Goal: Transaction & Acquisition: Book appointment/travel/reservation

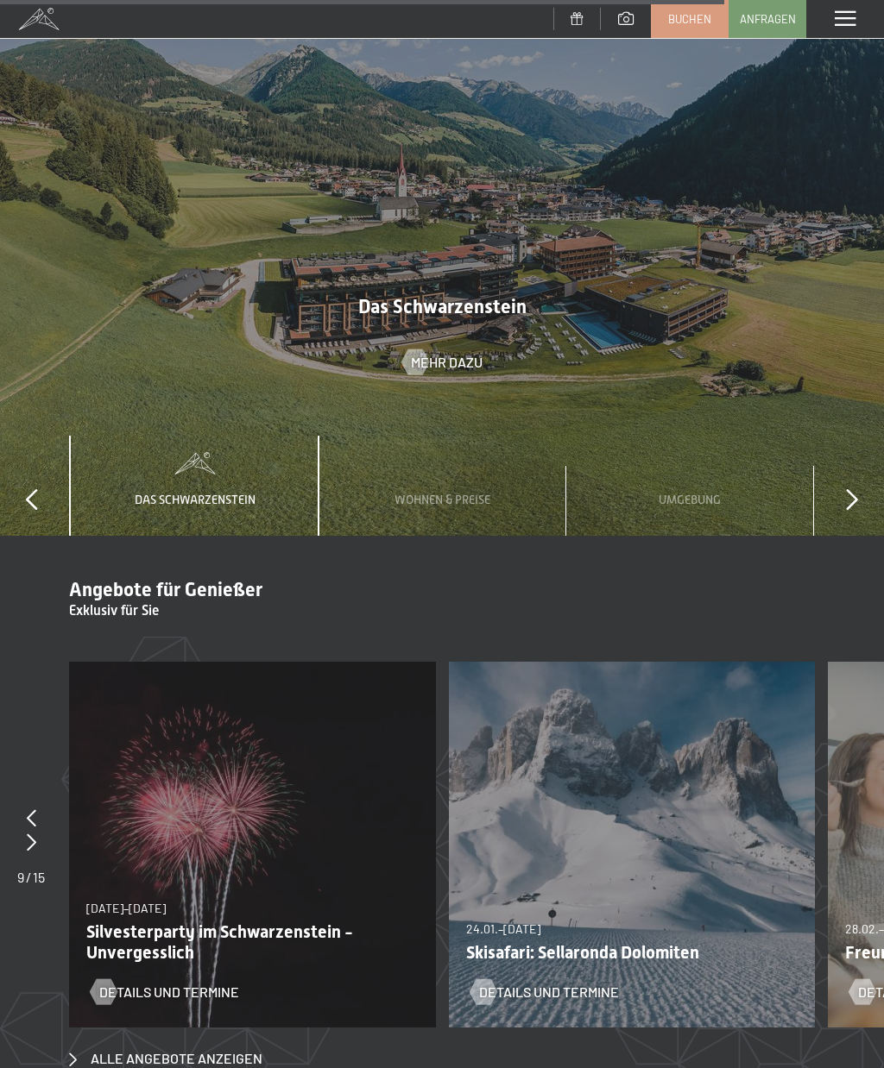
scroll to position [6795, 0]
click at [687, 28] on link "Buchen" at bounding box center [690, 19] width 76 height 36
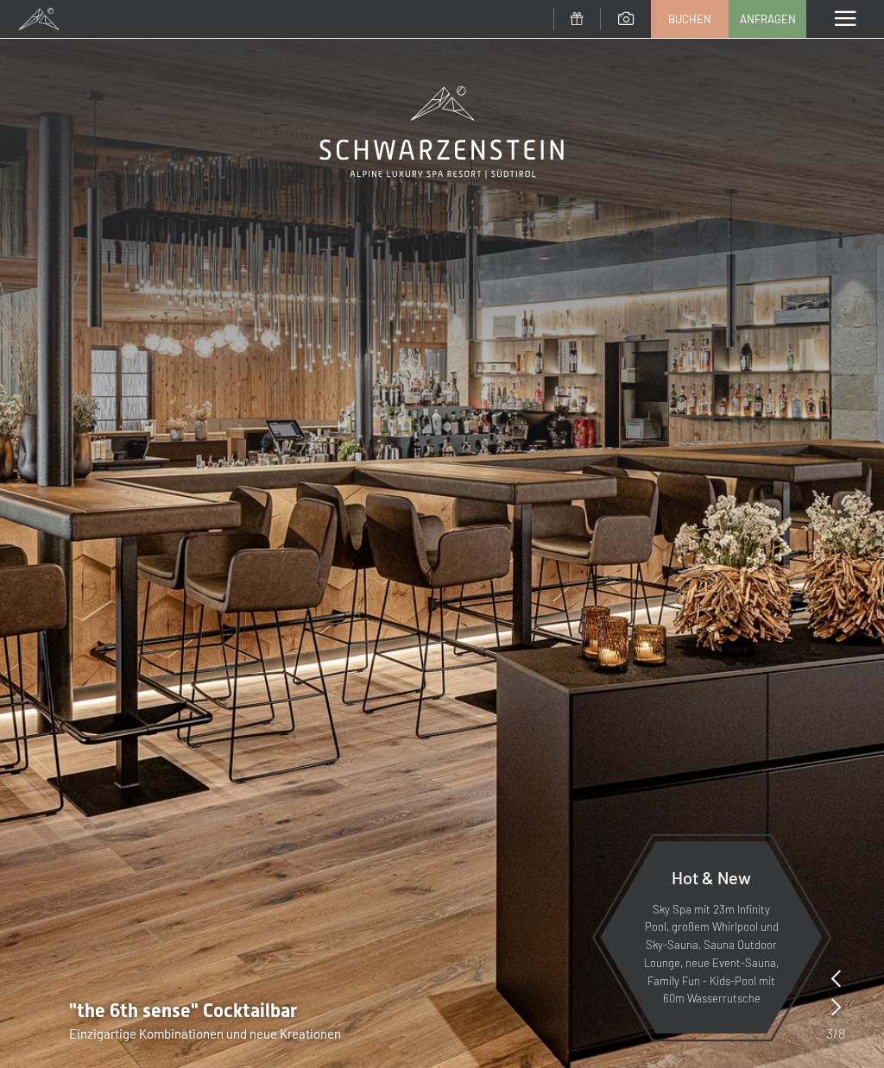
click at [702, 16] on span "Buchen" at bounding box center [689, 19] width 43 height 16
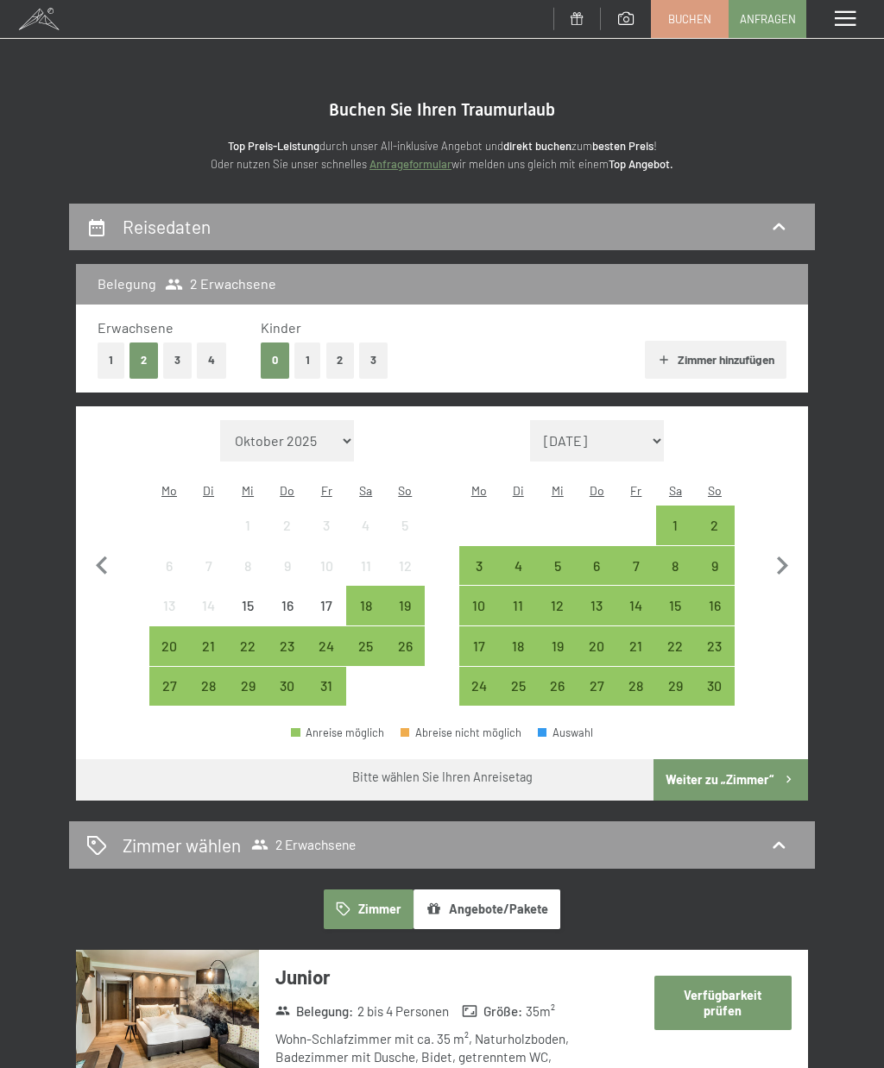
click at [642, 437] on select "[DATE] Dezember 2025 Januar 2026 Februar 2026 März 2026 [DATE] Mai 2026 Juni 20…" at bounding box center [597, 440] width 135 height 41
select select "[DATE]"
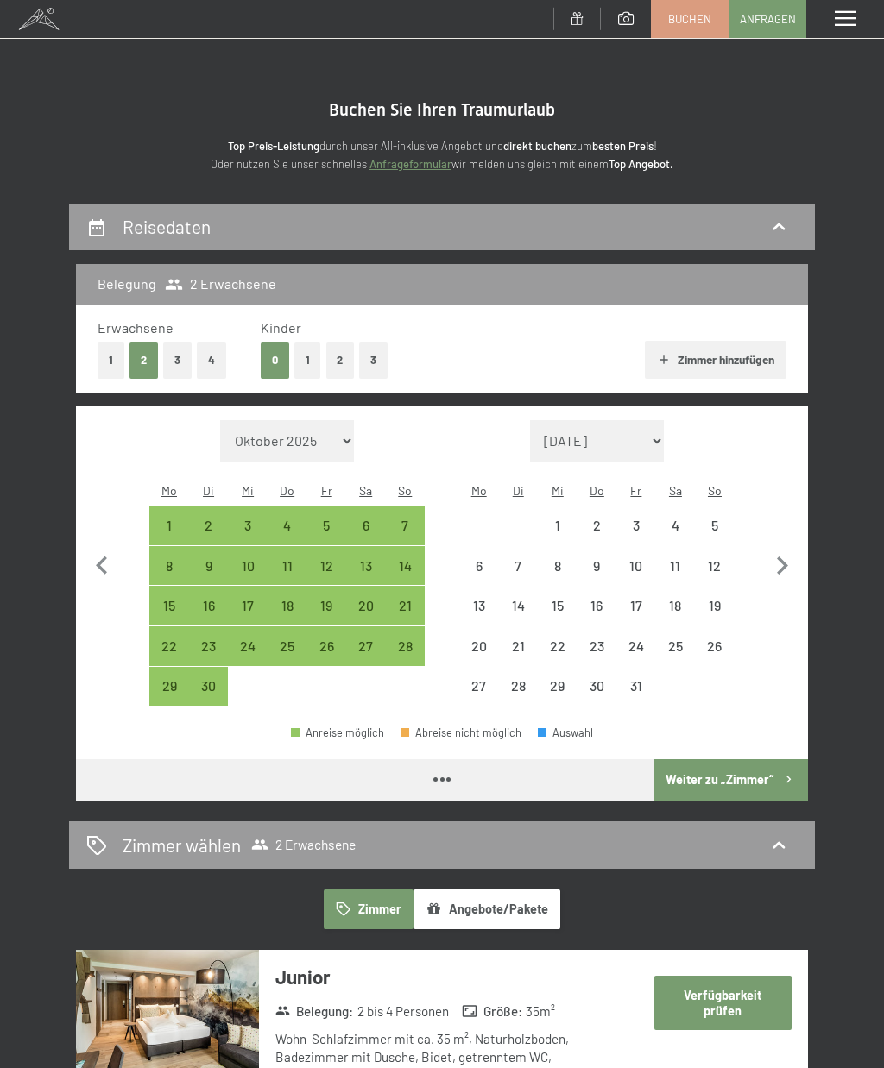
select select "[DATE]"
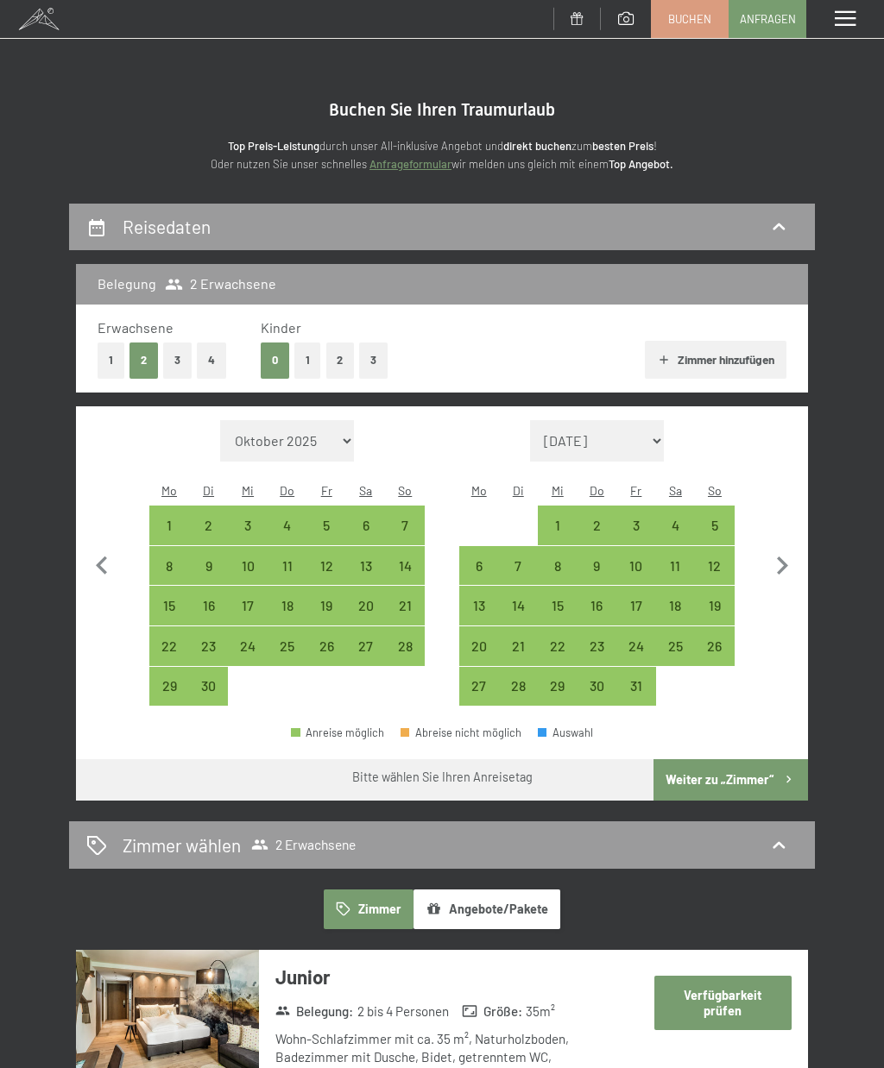
click at [675, 640] on div "25" at bounding box center [676, 657] width 36 height 36
select select "[DATE]"
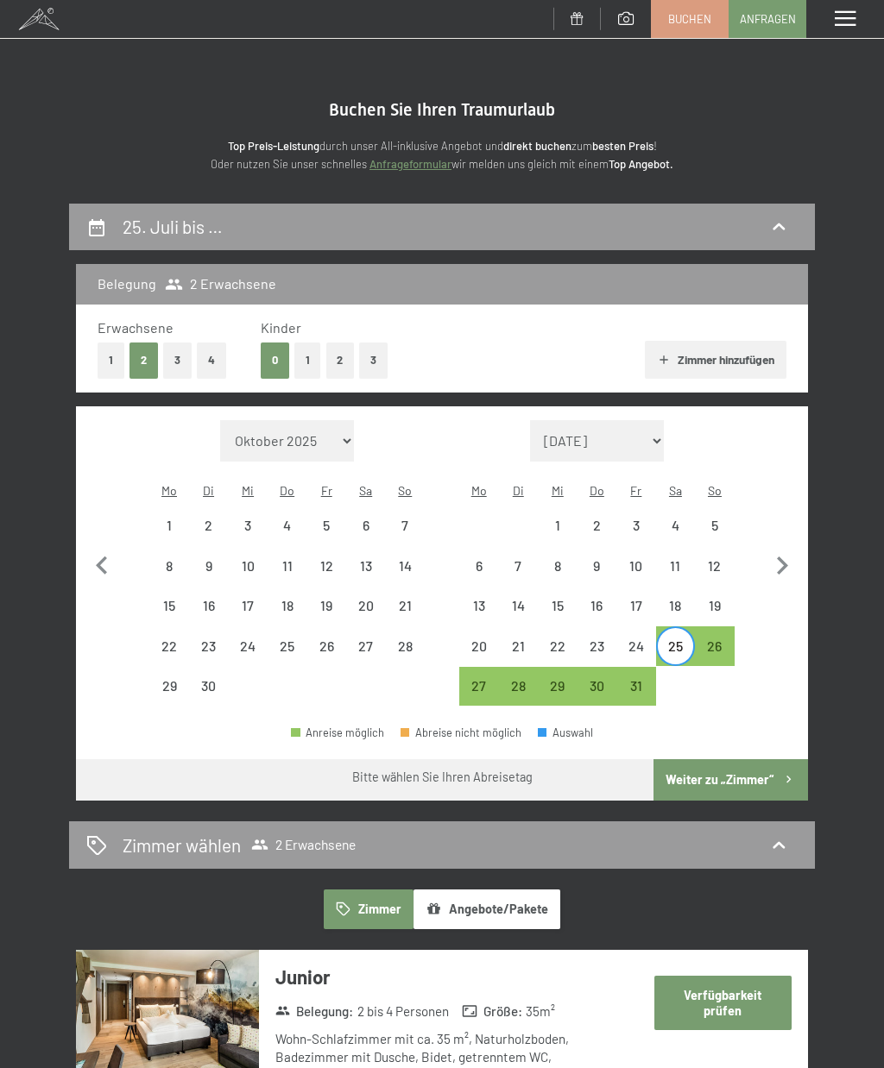
click at [788, 557] on icon "button" at bounding box center [782, 566] width 36 height 36
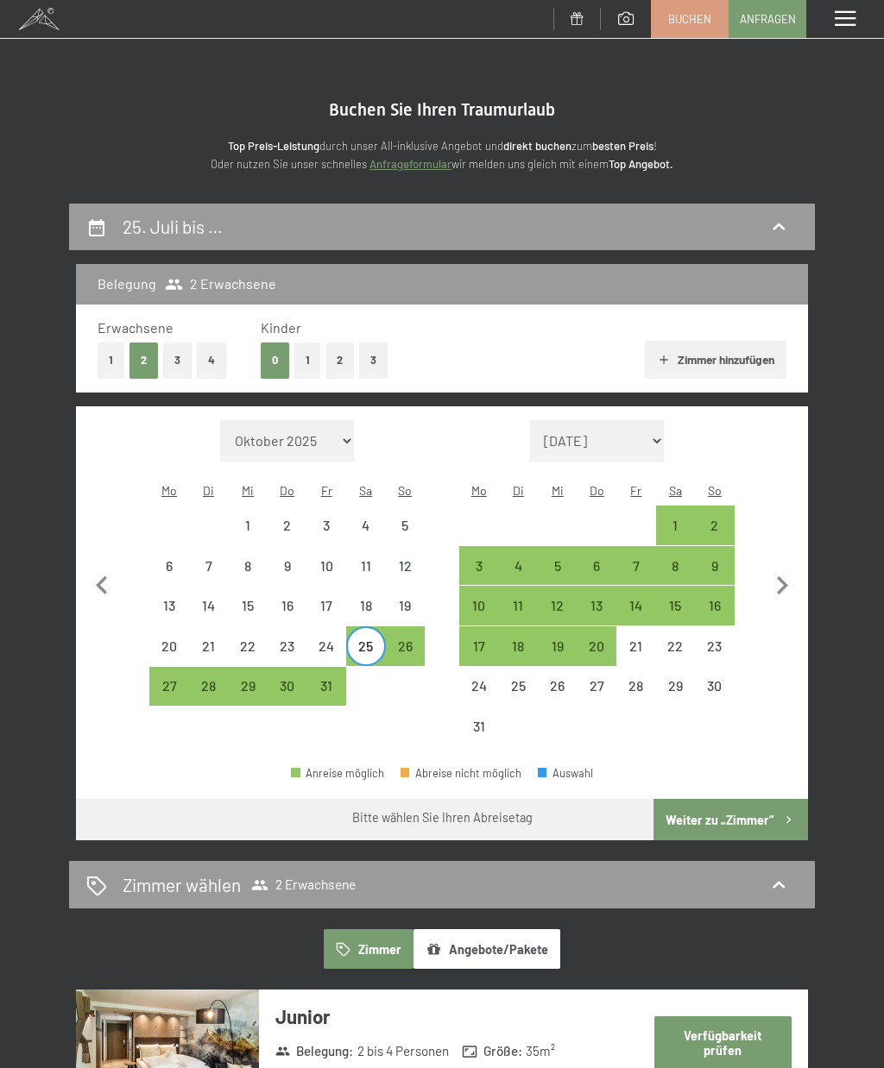
select select "[DATE]"
click at [676, 559] on div "8" at bounding box center [676, 577] width 36 height 36
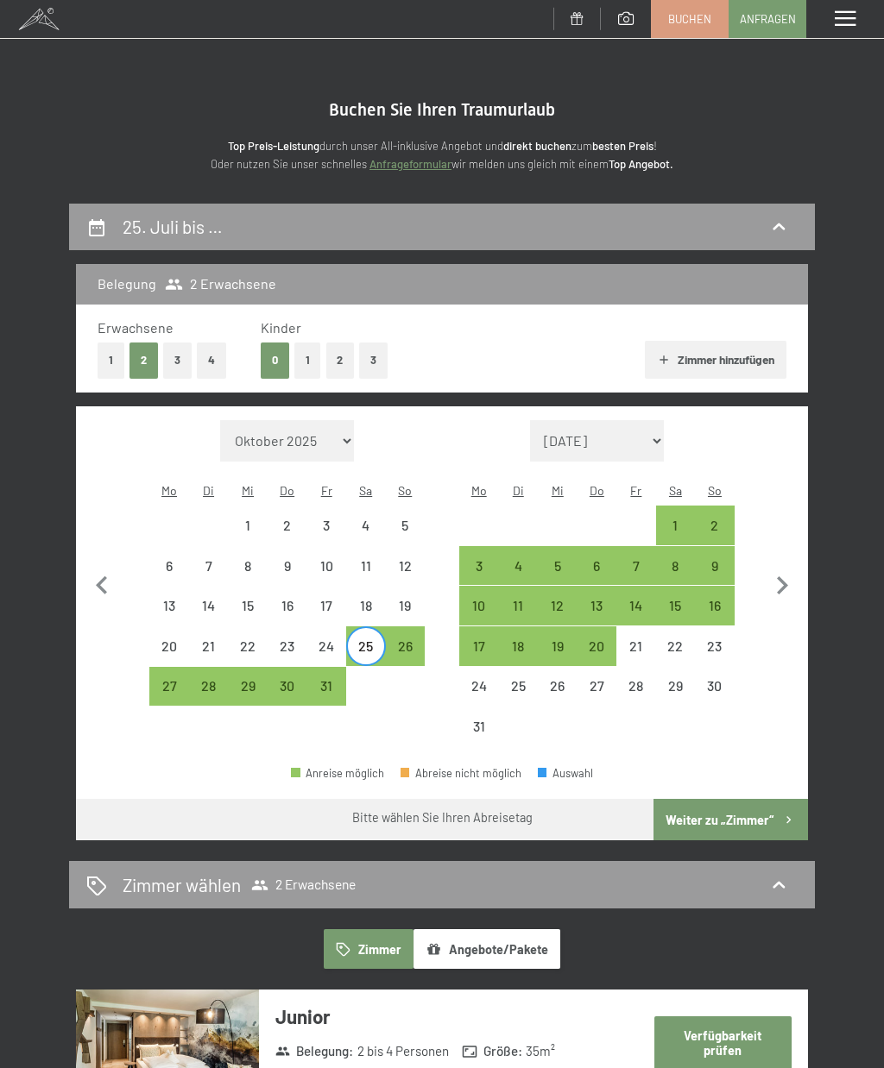
select select "[DATE]"
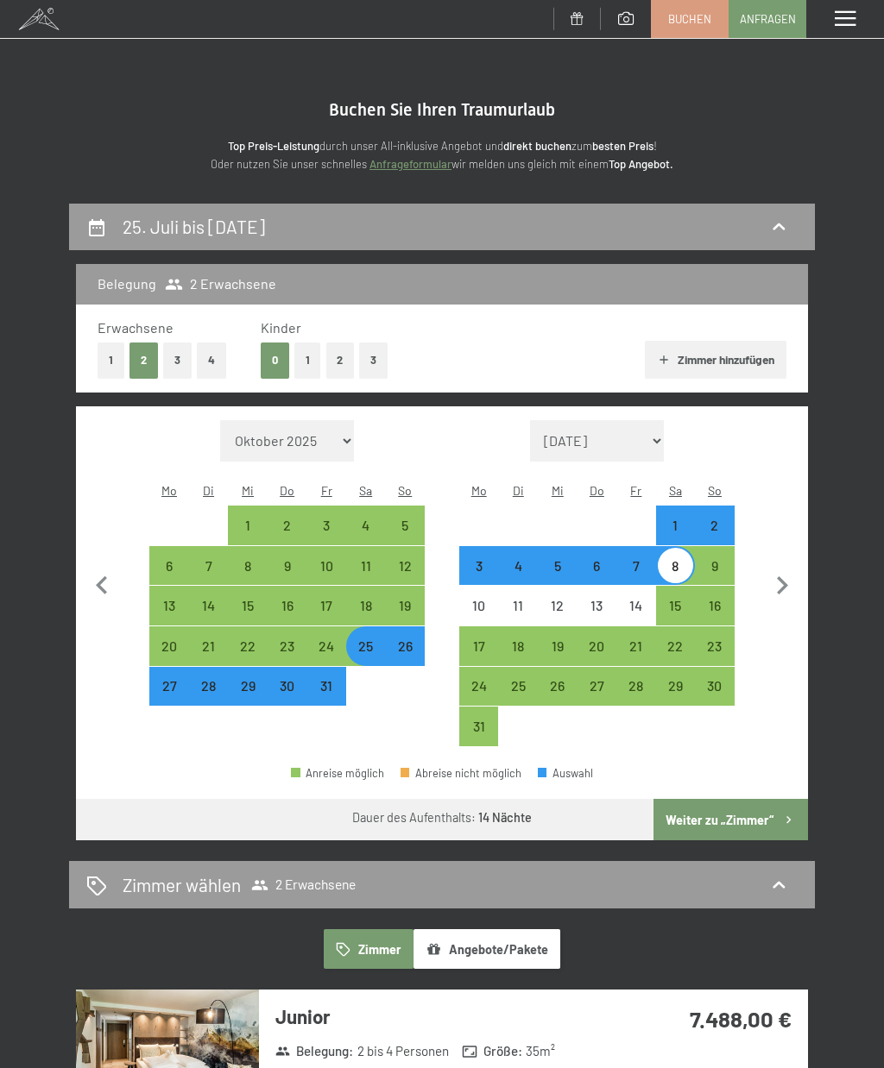
click at [759, 812] on button "Weiter zu „Zimmer“" at bounding box center [730, 819] width 154 height 41
select select "[DATE]"
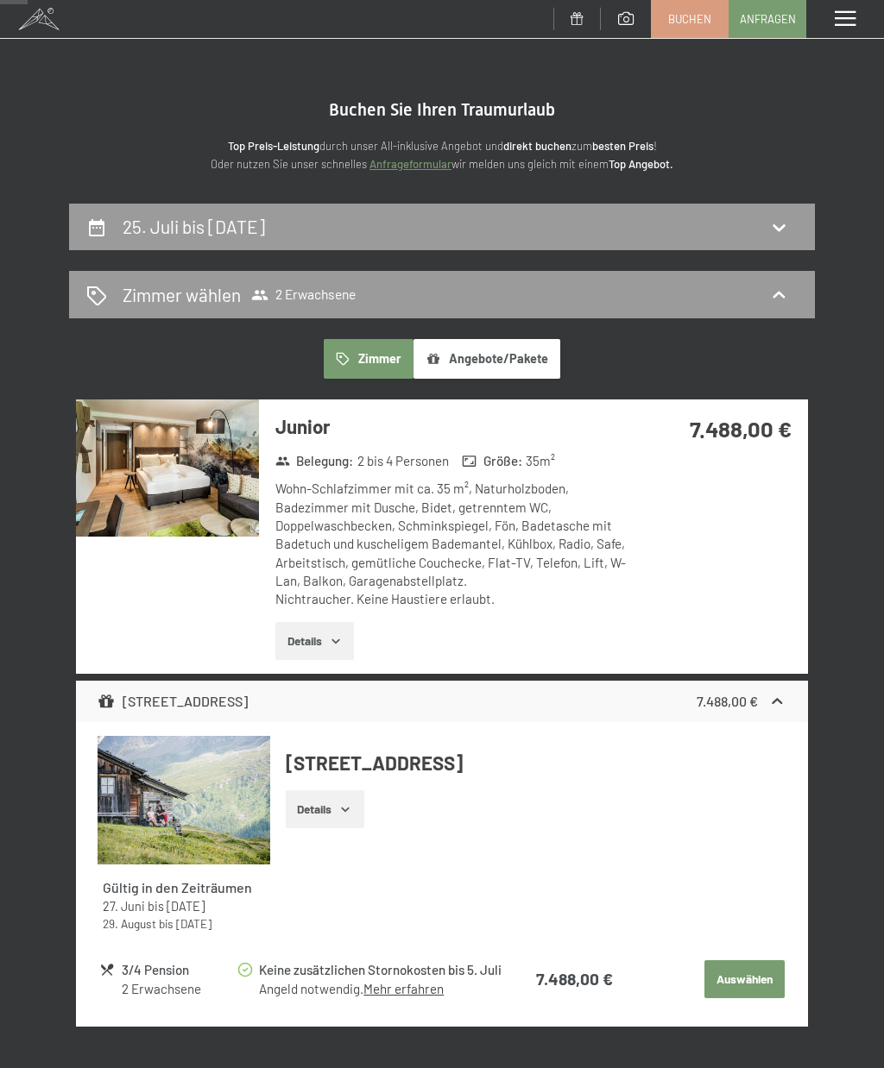
scroll to position [202, 0]
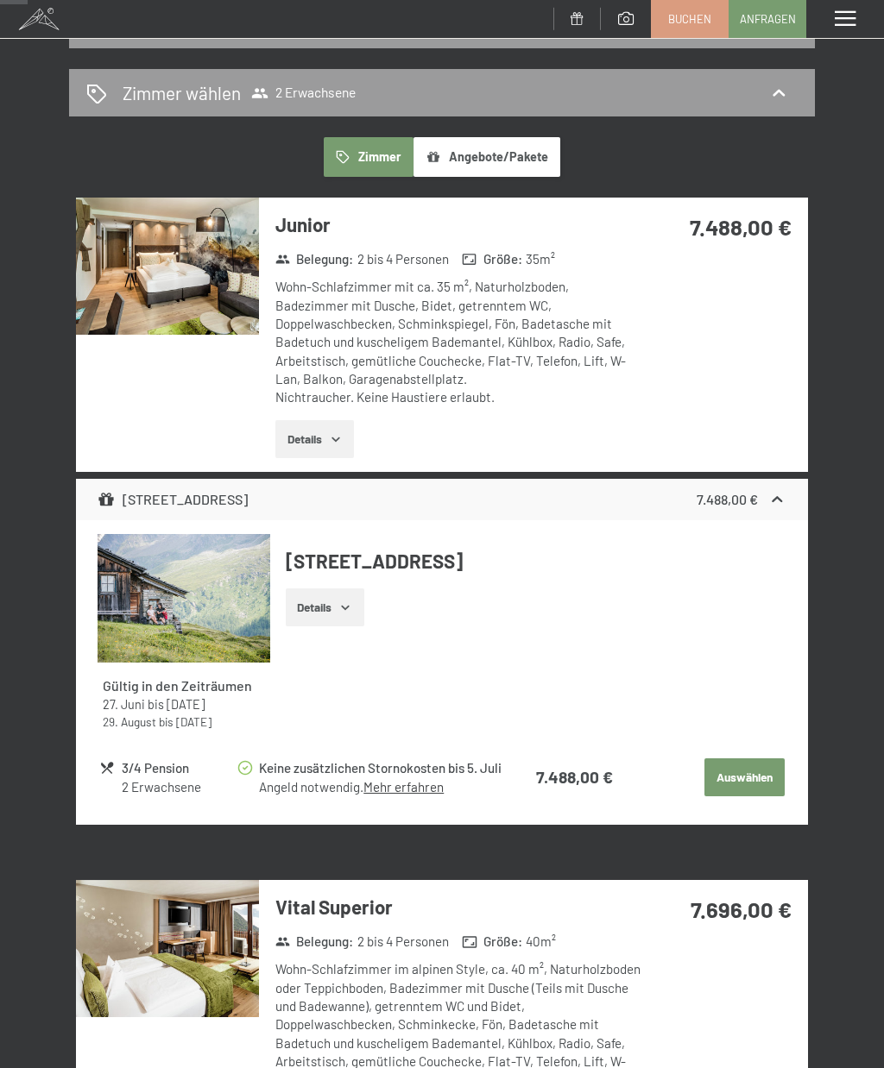
click at [341, 88] on span "2 Erwachsene" at bounding box center [303, 93] width 104 height 17
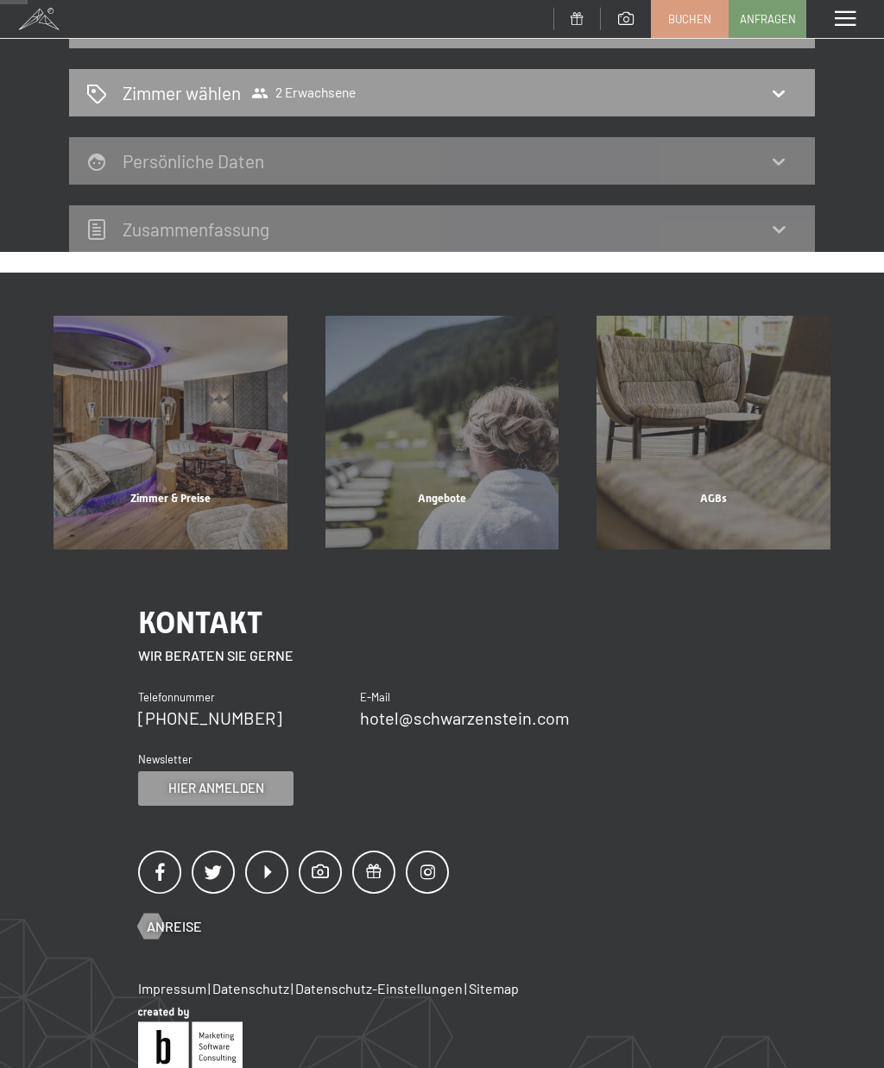
click at [426, 93] on div "Zimmer wählen 2 Erwachsene" at bounding box center [441, 92] width 711 height 25
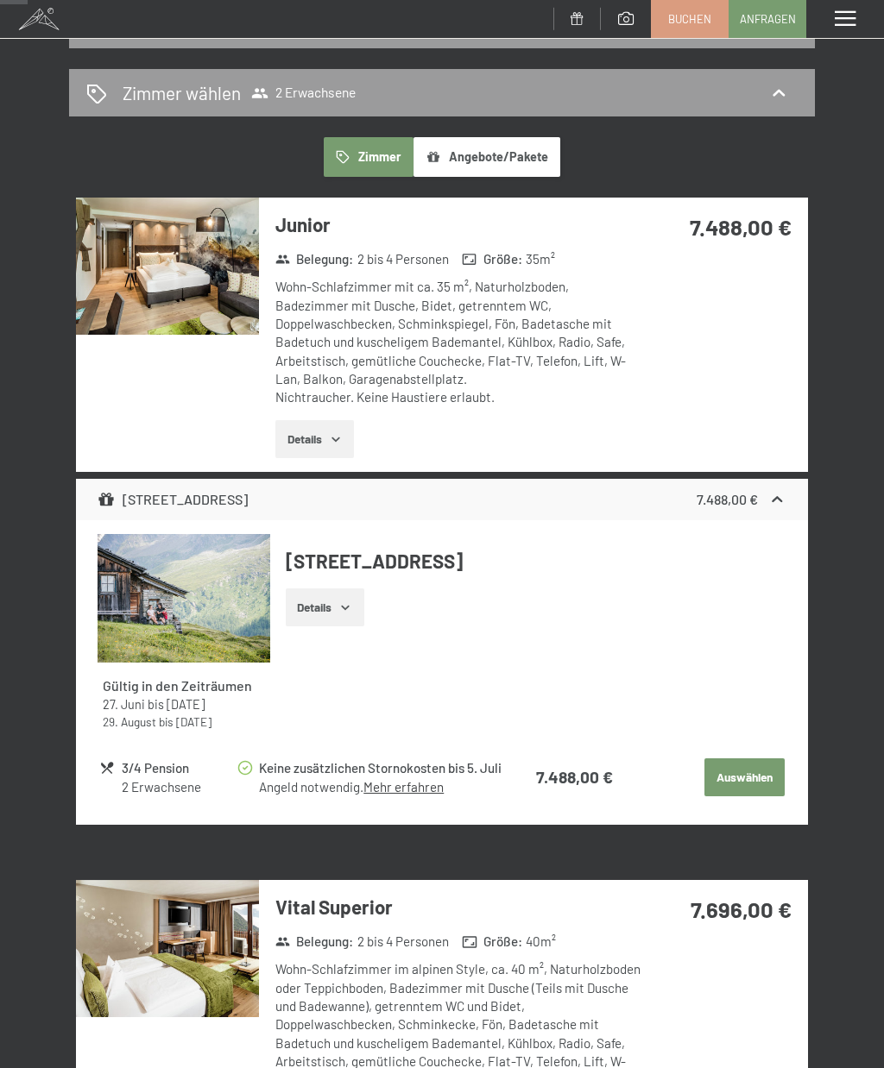
click at [148, 96] on h2 "Zimmer wählen" at bounding box center [182, 92] width 118 height 25
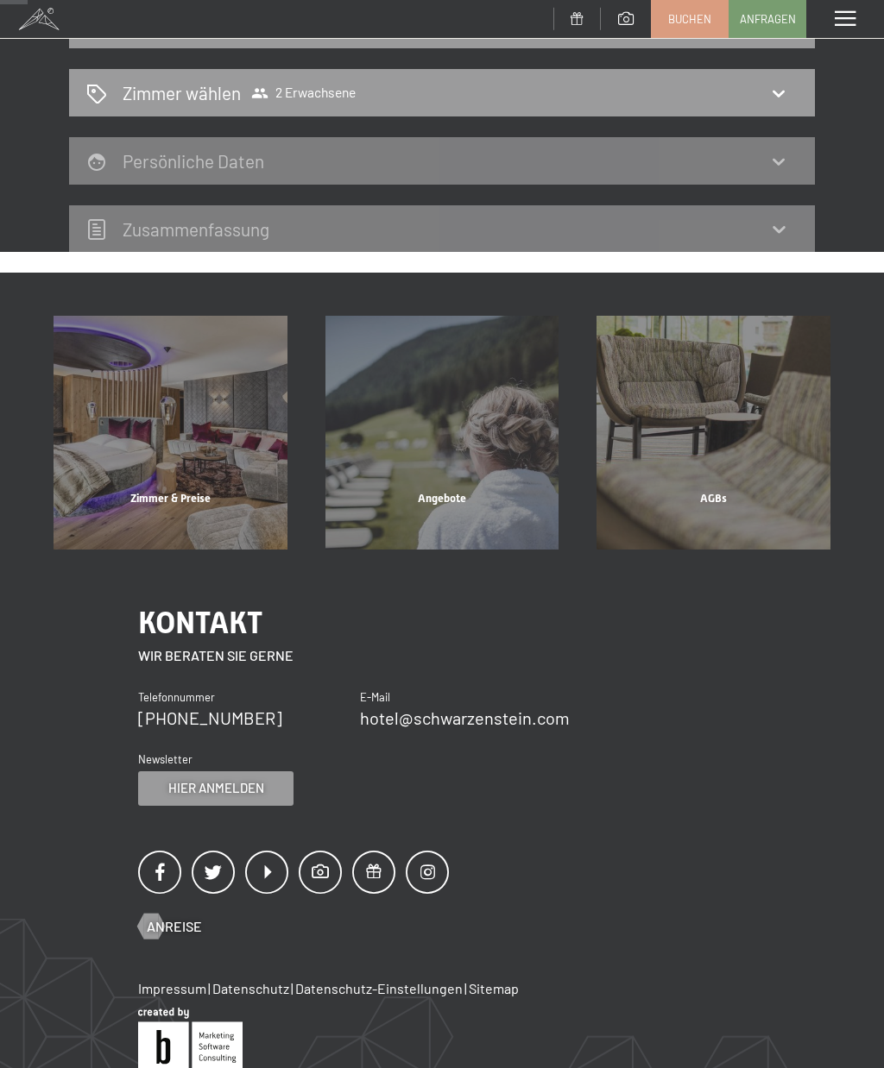
click at [91, 81] on div "Zimmer wählen 2 Erwachsene" at bounding box center [441, 92] width 711 height 25
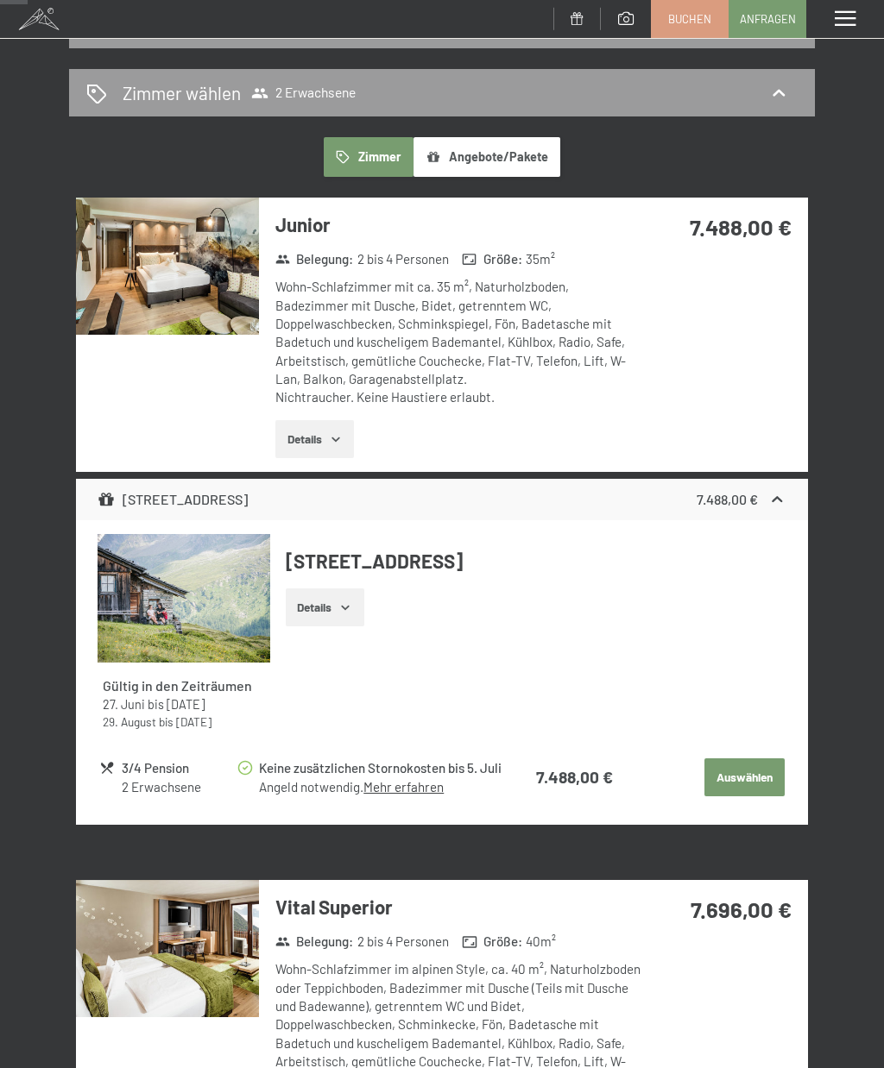
click at [91, 90] on icon at bounding box center [96, 94] width 21 height 21
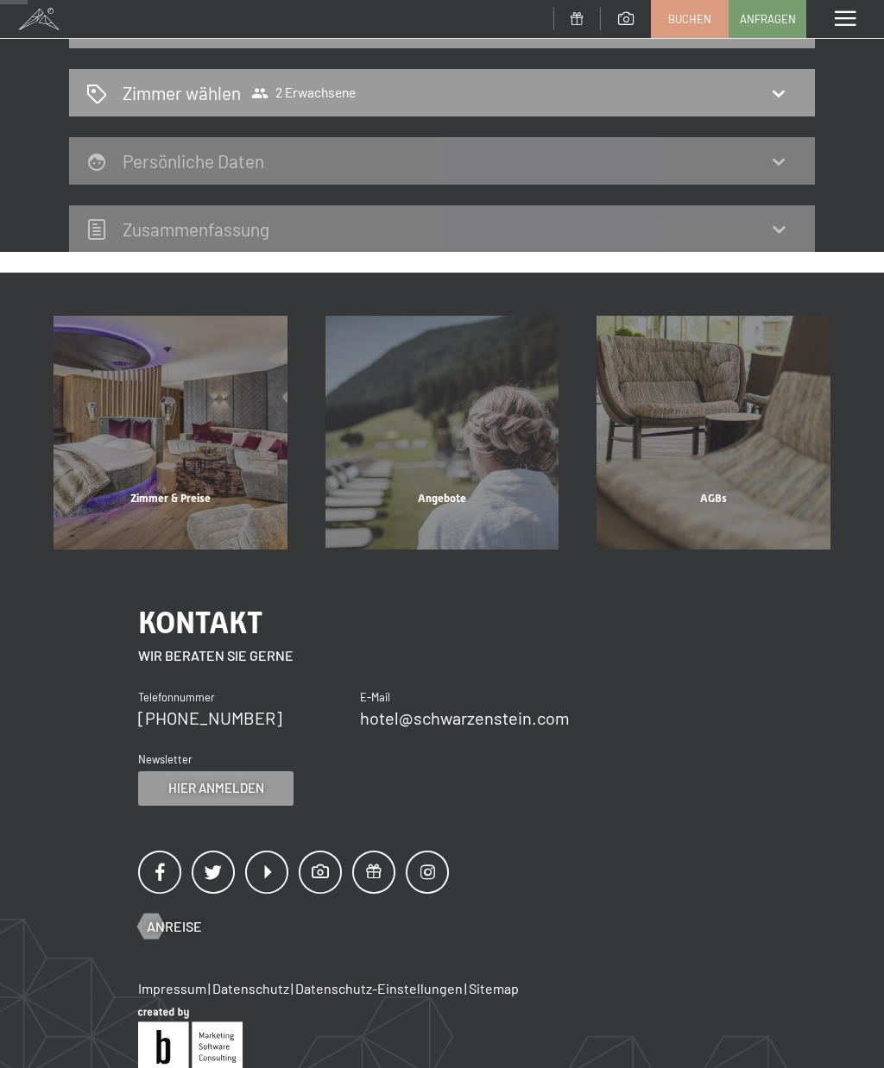
click at [326, 101] on span "Zimmer wählen 2 Erwachsene" at bounding box center [240, 92] width 234 height 25
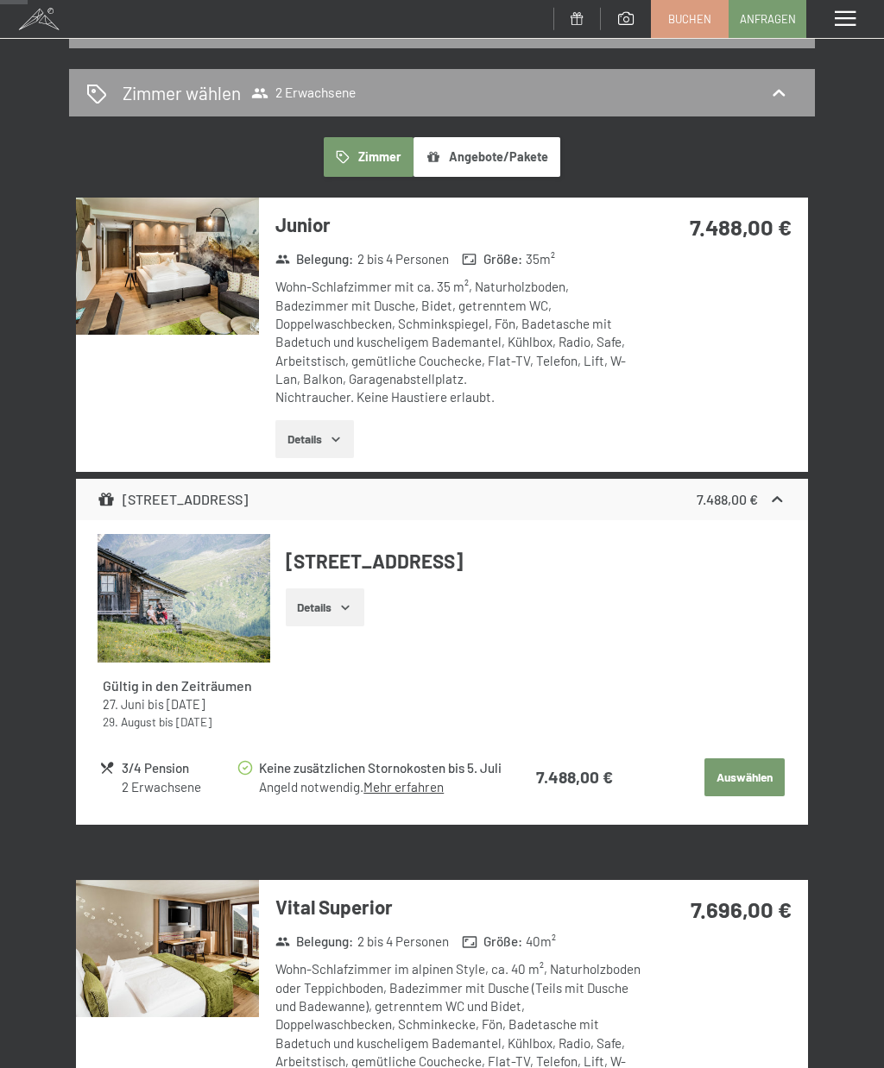
click at [293, 85] on span "2 Erwachsene" at bounding box center [303, 93] width 104 height 17
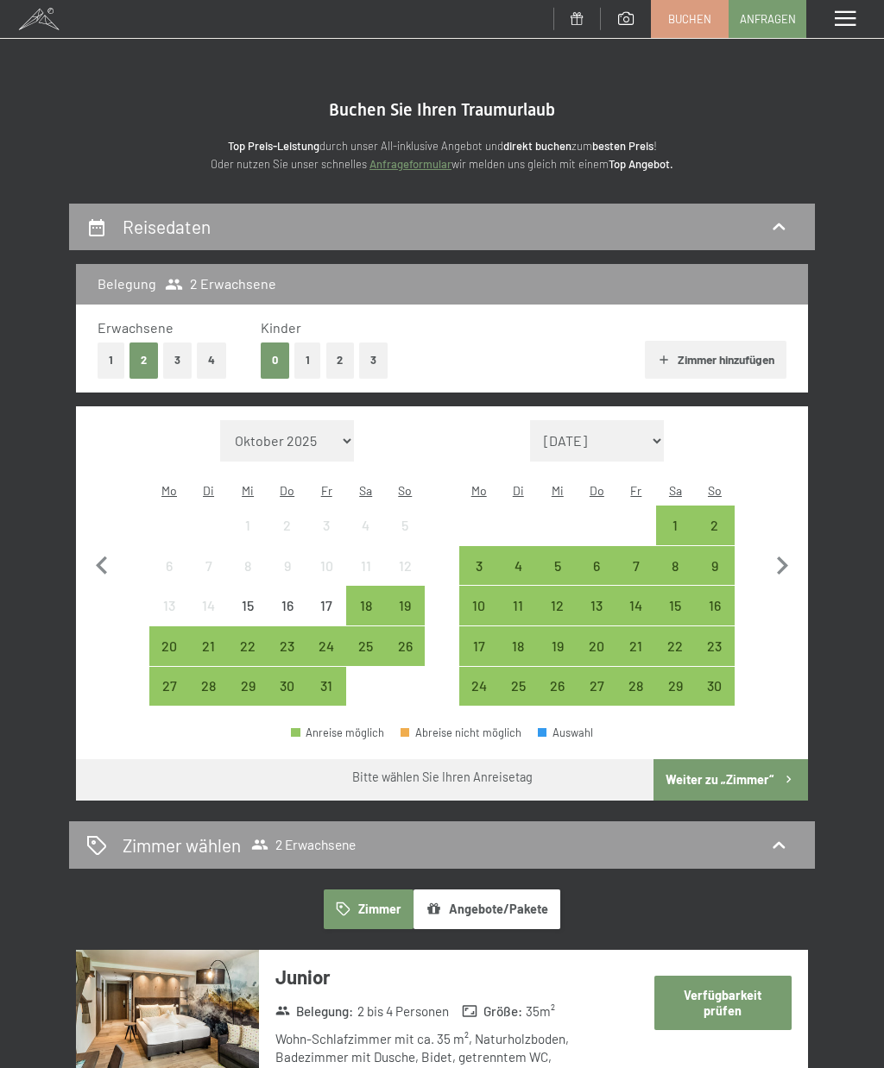
click at [337, 355] on button "2" at bounding box center [340, 360] width 28 height 35
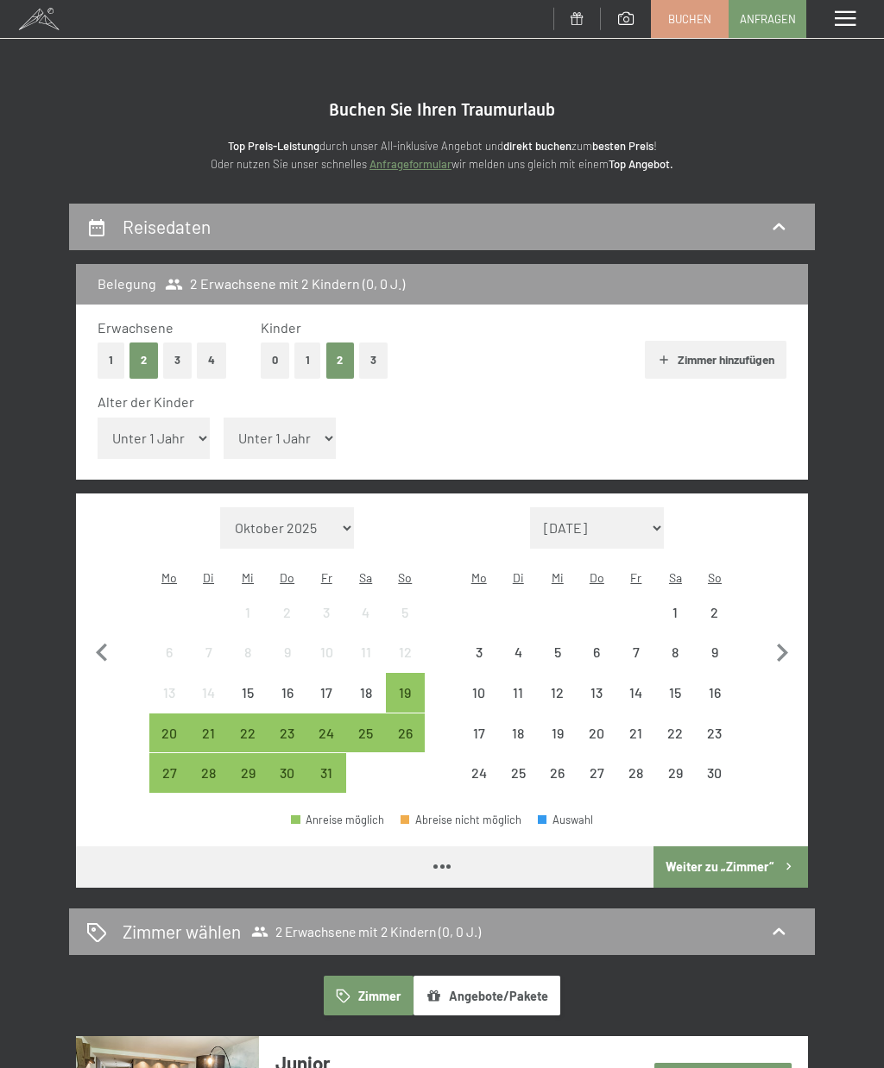
click at [173, 438] on select "Unter 1 Jahr 1 Jahr 2 Jahre 3 Jahre 4 Jahre 5 Jahre 6 Jahre 7 Jahre 8 Jahre 9 J…" at bounding box center [154, 438] width 112 height 41
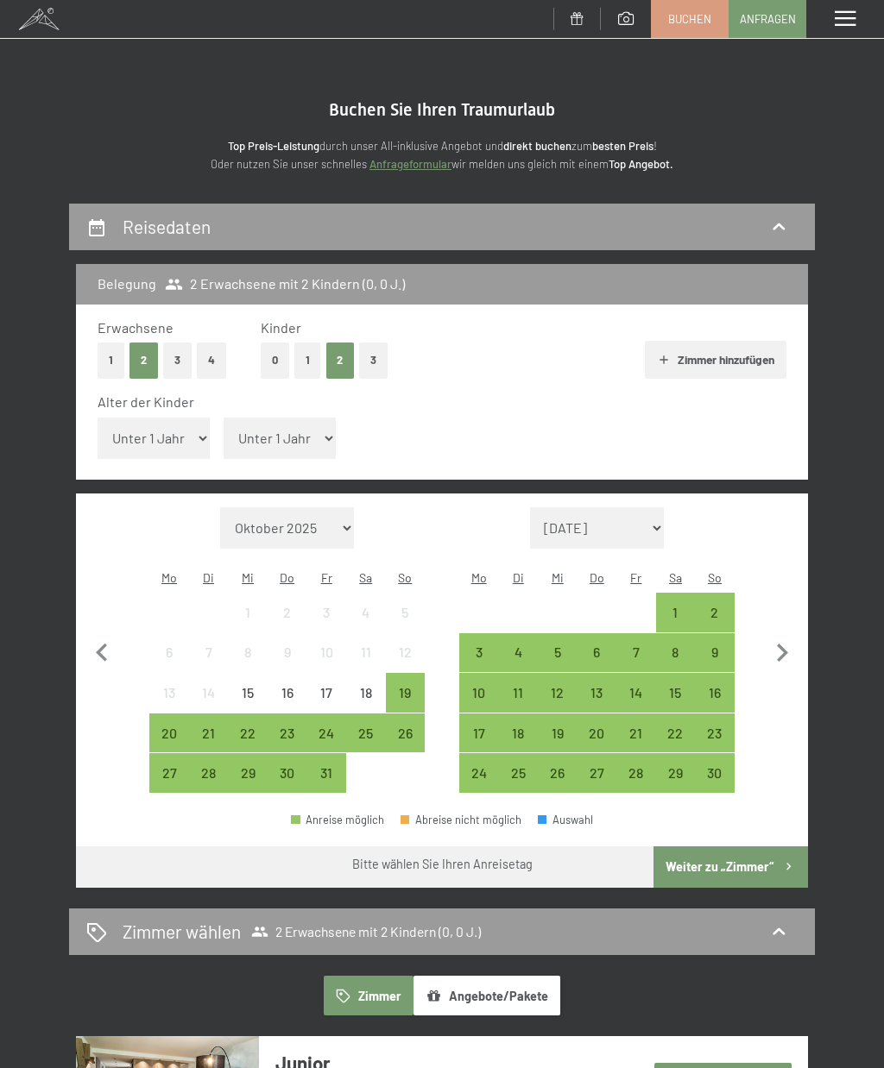
select select "10"
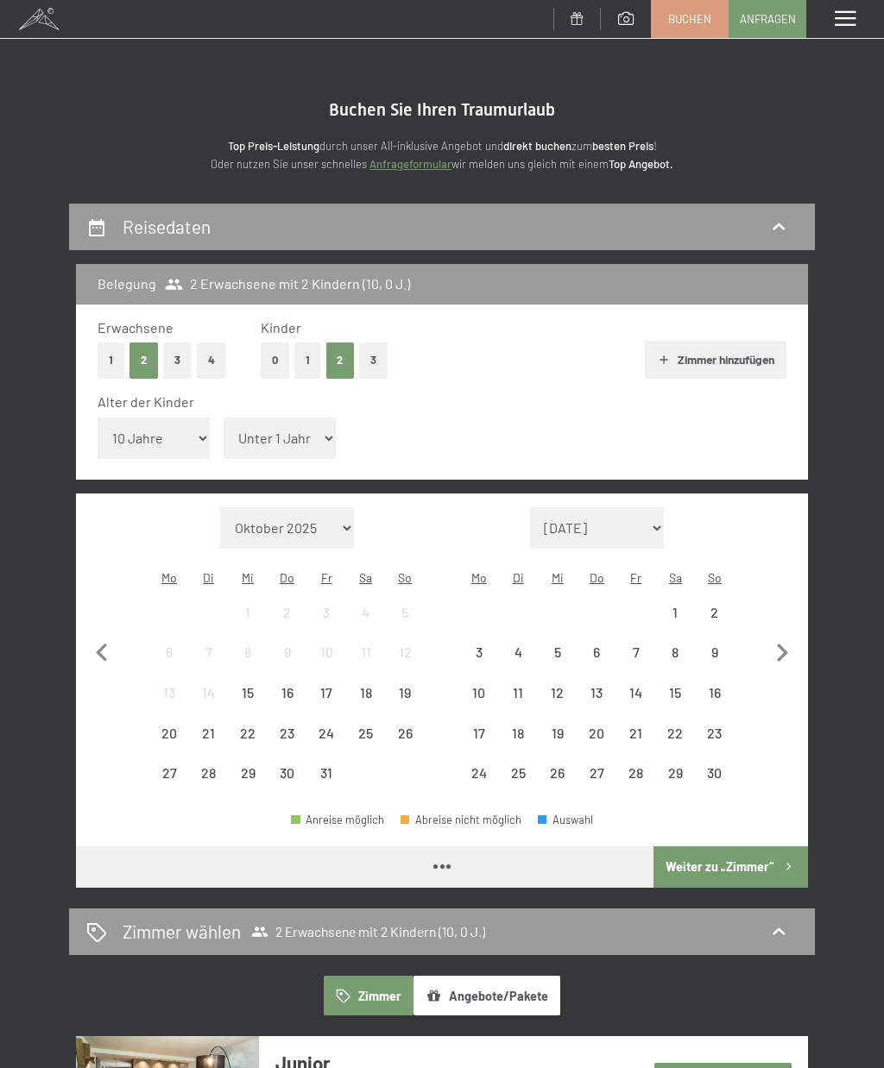
click at [318, 449] on select "Unter 1 Jahr 1 Jahr 2 Jahre 3 Jahre 4 Jahre 5 Jahre 6 Jahre 7 Jahre 8 Jahre 9 J…" at bounding box center [280, 438] width 112 height 41
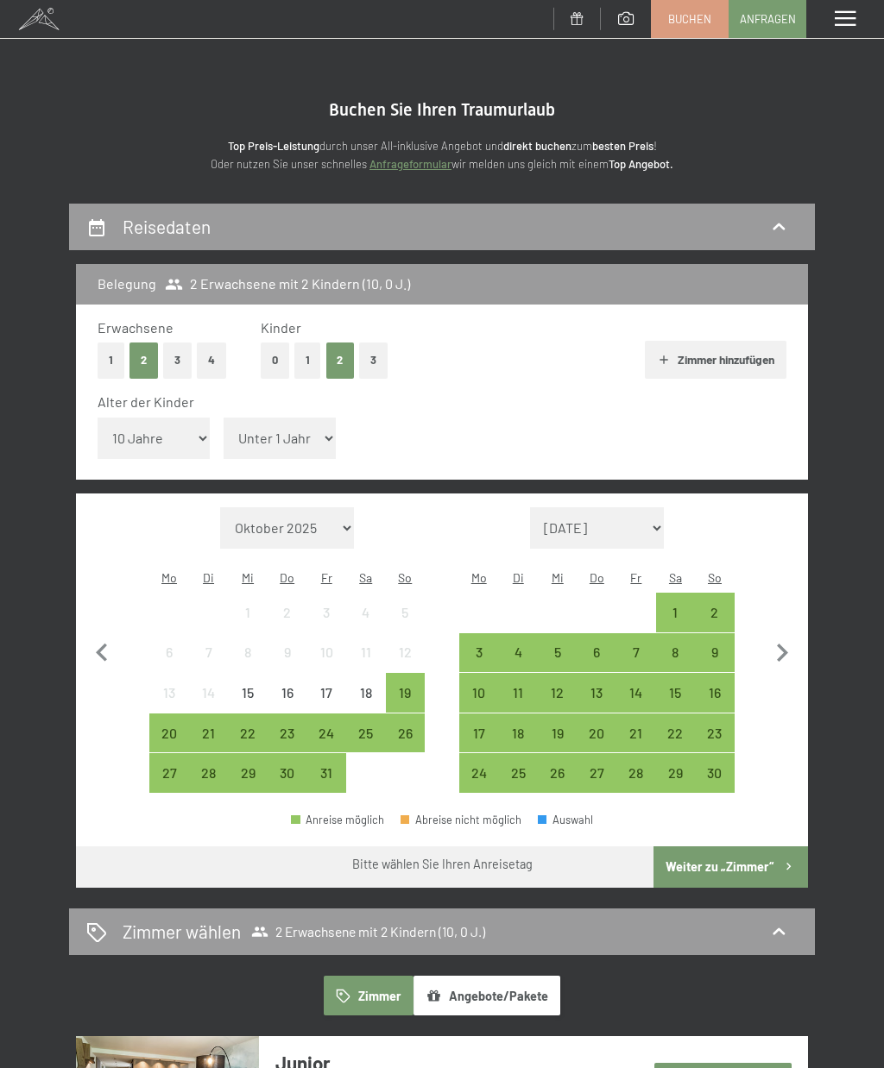
click at [305, 441] on select "Unter 1 Jahr 1 Jahr 2 Jahre 3 Jahre 4 Jahre 5 Jahre 6 Jahre 7 Jahre 8 Jahre 9 J…" at bounding box center [280, 438] width 112 height 41
select select "14"
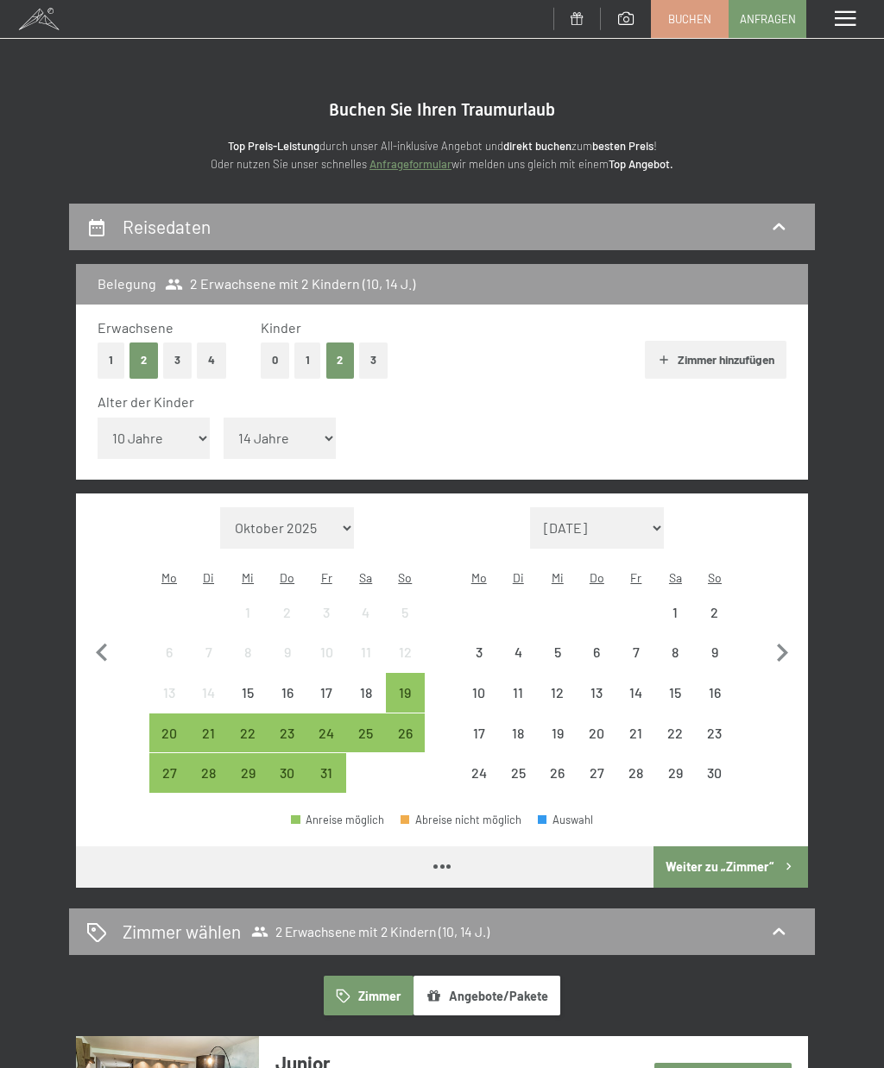
click at [643, 540] on select "[DATE] Dezember 2025 Januar 2026 Februar 2026 März 2026 [DATE] Mai 2026 Juni 20…" at bounding box center [597, 527] width 135 height 41
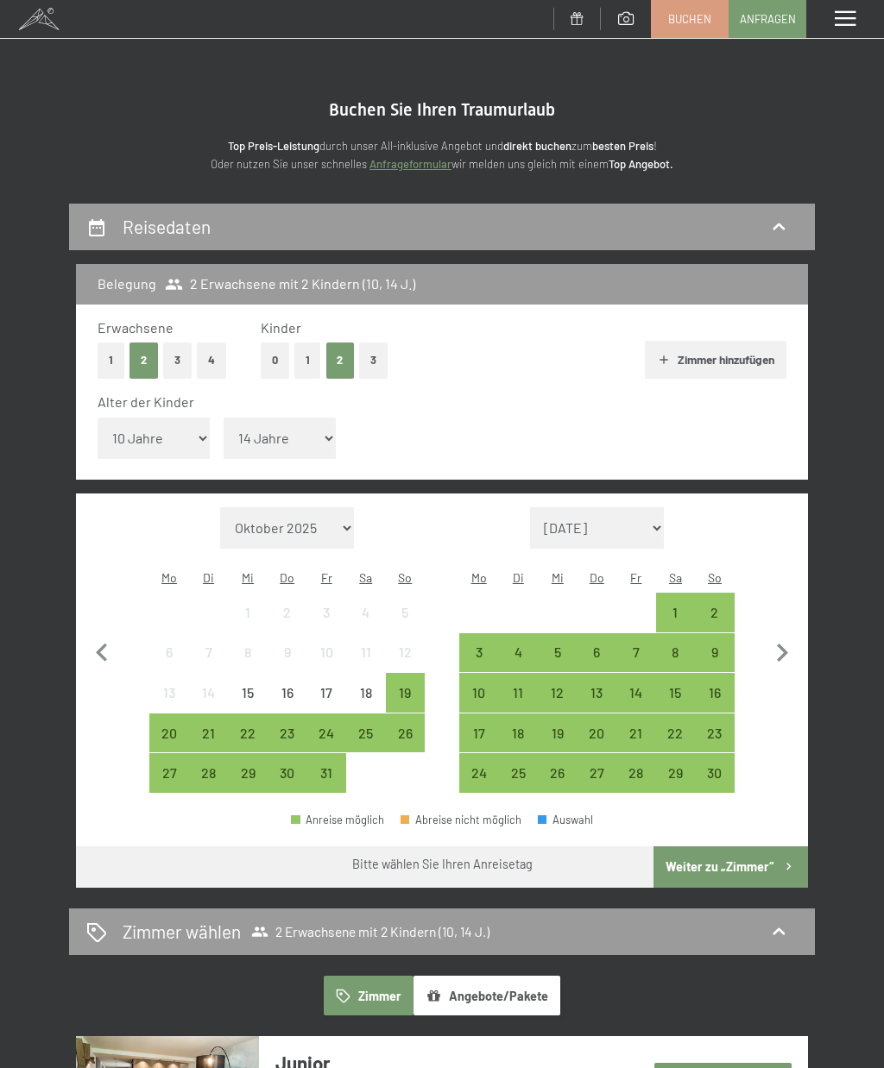
click at [653, 526] on select "[DATE] Dezember 2025 Januar 2026 Februar 2026 März 2026 [DATE] Mai 2026 Juni 20…" at bounding box center [597, 527] width 135 height 41
select select "[DATE]"
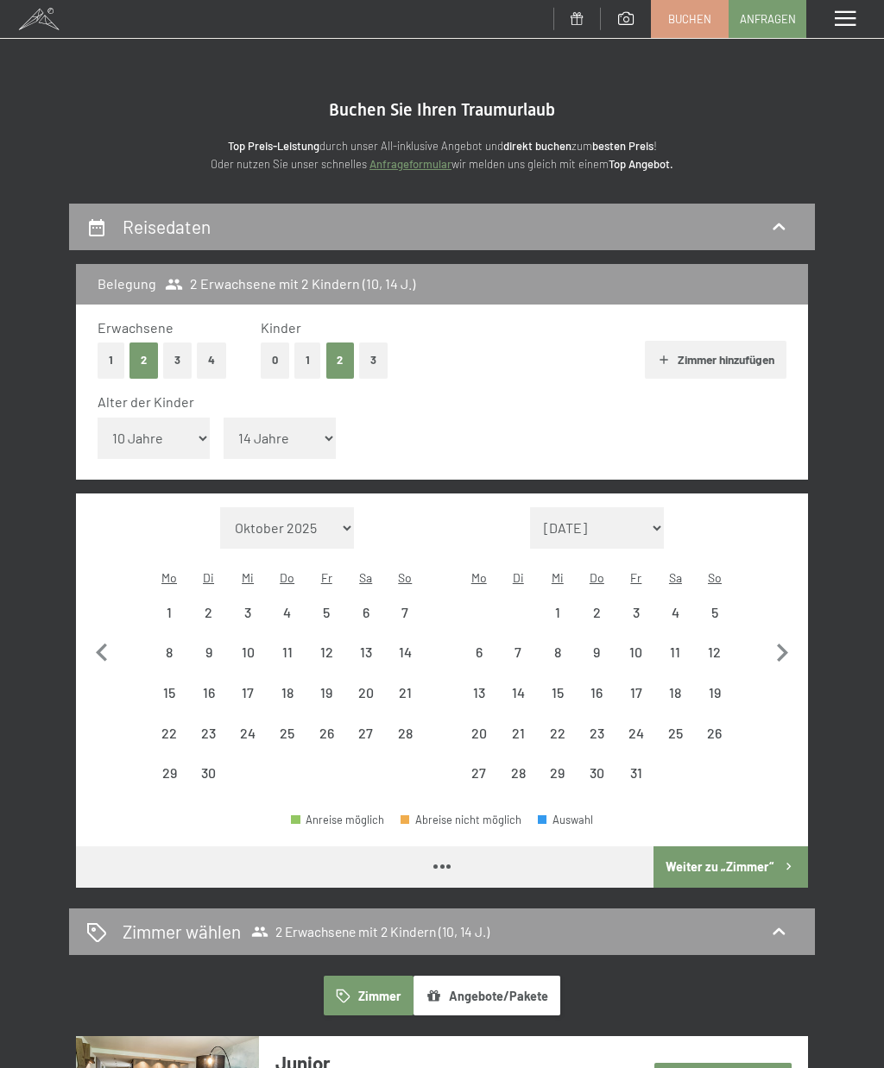
select select "[DATE]"
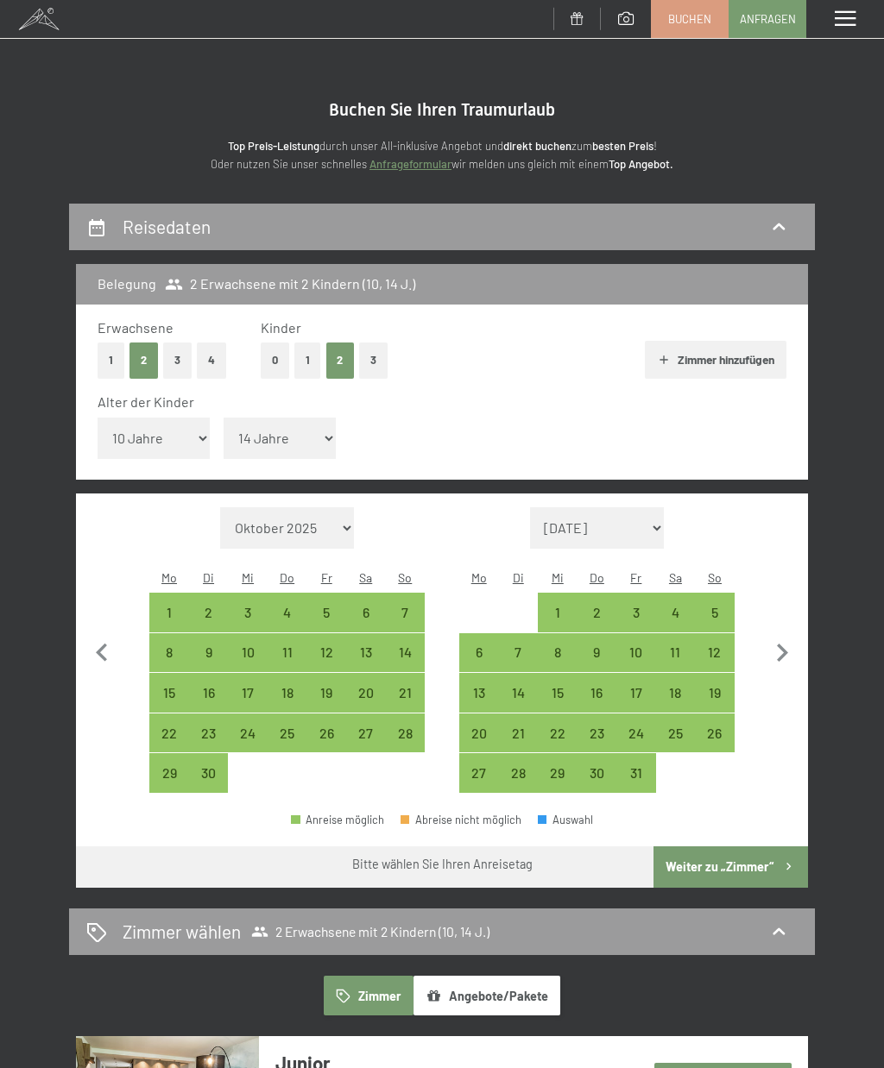
click at [680, 727] on div "25" at bounding box center [676, 745] width 36 height 36
select select "[DATE]"
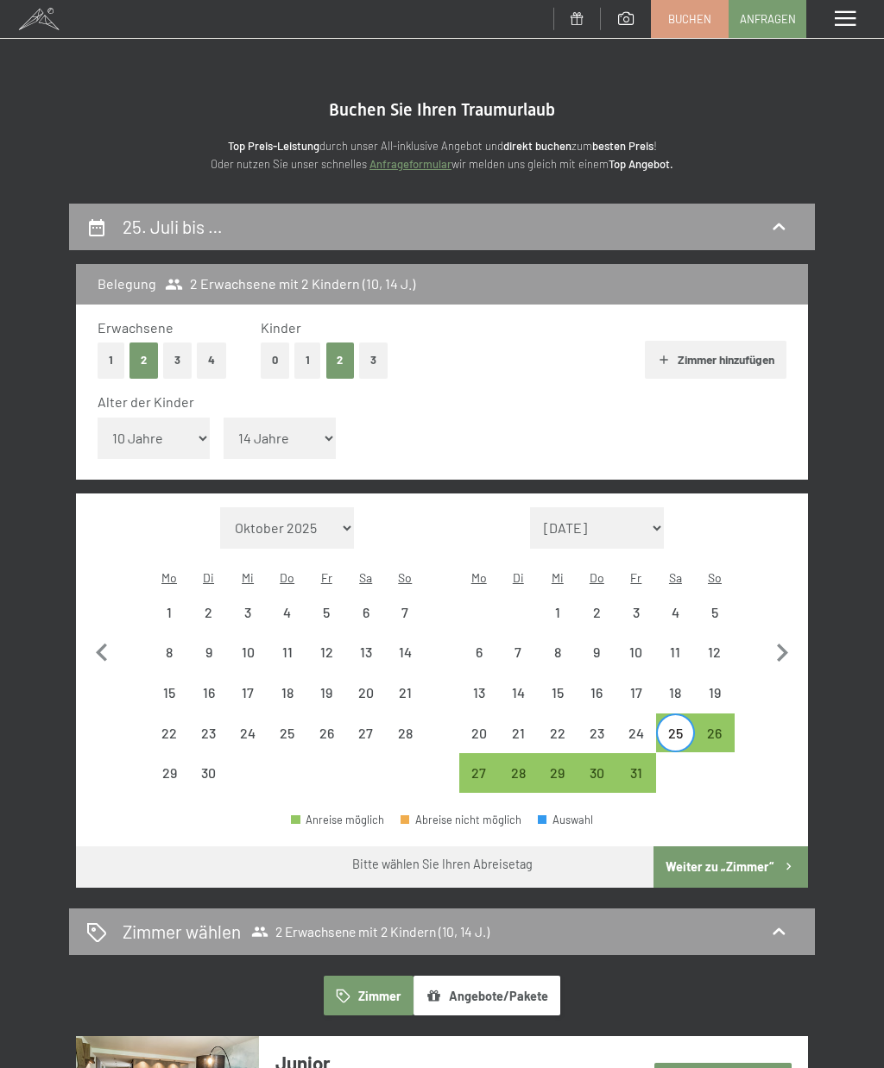
click at [786, 651] on icon "button" at bounding box center [782, 653] width 36 height 36
select select "[DATE]"
